Goal: Communication & Community: Answer question/provide support

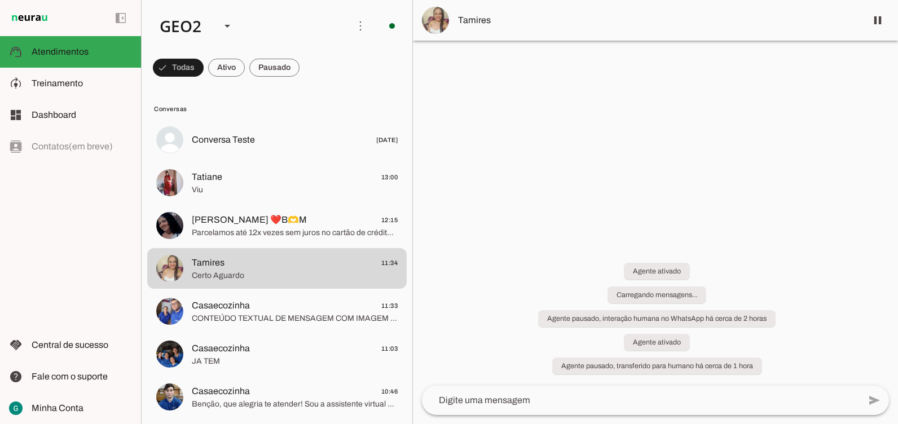
click at [535, 245] on div "Agente ativado Carregando mensagens... Agente pausado, interação humana no What…" at bounding box center [655, 312] width 485 height 148
click at [598, 228] on div at bounding box center [655, 212] width 485 height 424
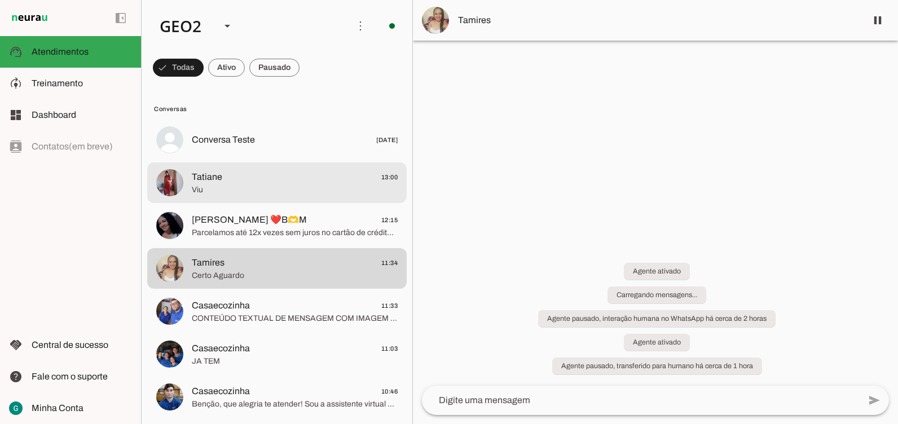
click at [218, 188] on span "Viu" at bounding box center [295, 189] width 206 height 11
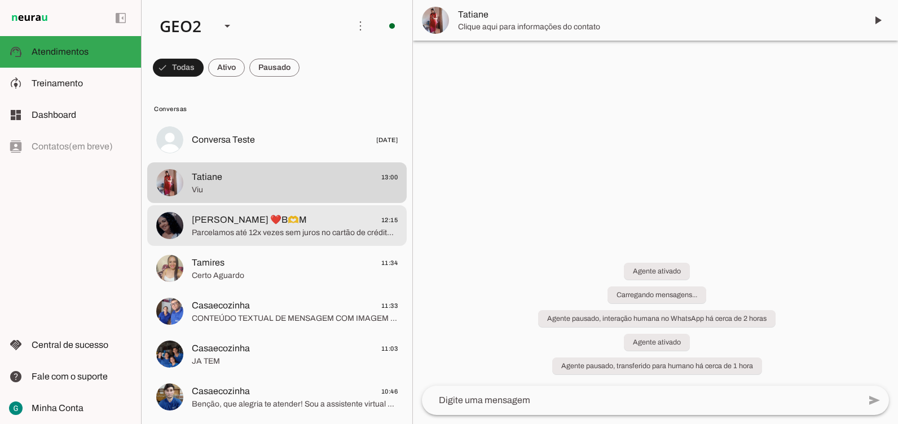
click at [266, 236] on span "Parcelamos até 12x vezes sem juros no cartão de crédito e 24x no boleto lembran…" at bounding box center [295, 232] width 206 height 11
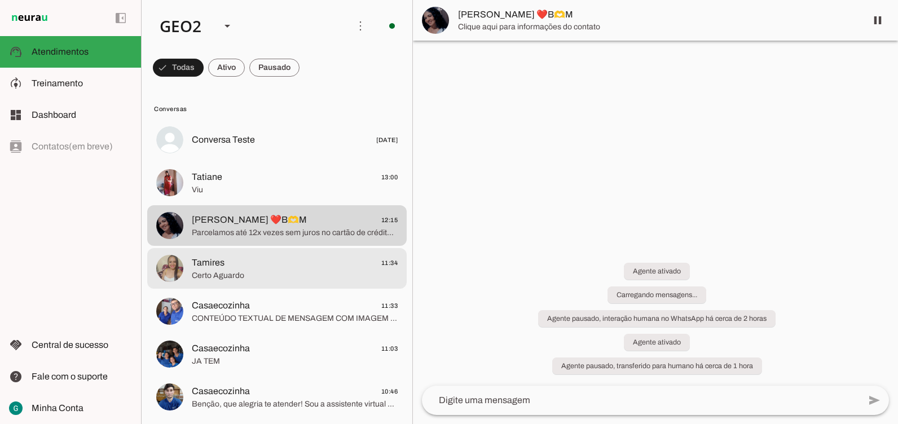
click at [227, 267] on span "Tamires 11:34" at bounding box center [295, 263] width 206 height 14
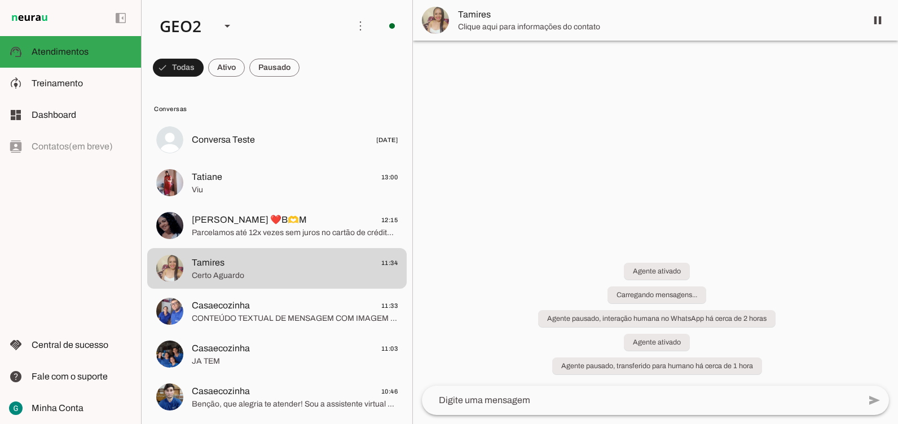
click at [562, 274] on div "Agente ativado Carregando mensagens... Agente pausado, interação humana no What…" at bounding box center [655, 312] width 485 height 148
click at [602, 176] on div at bounding box center [655, 212] width 485 height 424
click at [685, 98] on div at bounding box center [655, 212] width 485 height 424
click at [629, 108] on div at bounding box center [655, 212] width 485 height 424
